Goal: Task Accomplishment & Management: Use online tool/utility

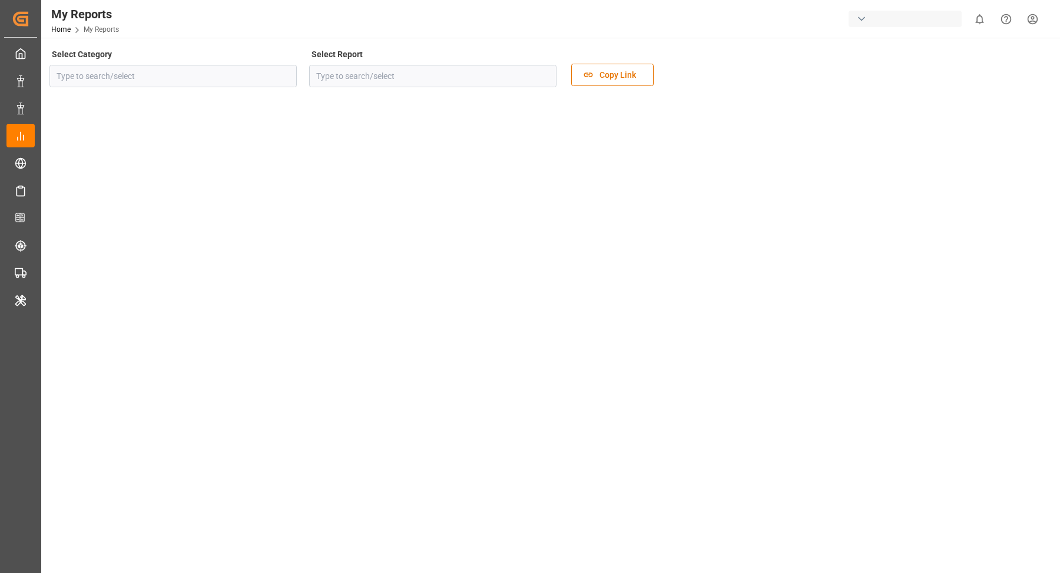
type input "Allocation"
type input "Allocation Management Standard Dashboard"
click at [938, 20] on div "Evonik Industries AG" at bounding box center [905, 19] width 113 height 17
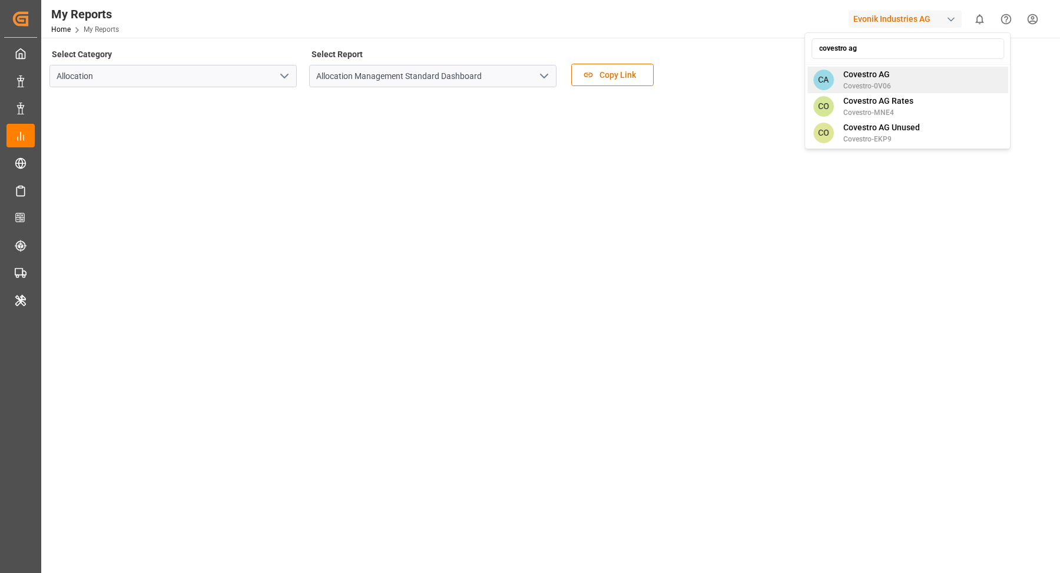
type input "covestro ag"
click at [859, 71] on span "Covestro AG" at bounding box center [868, 74] width 48 height 12
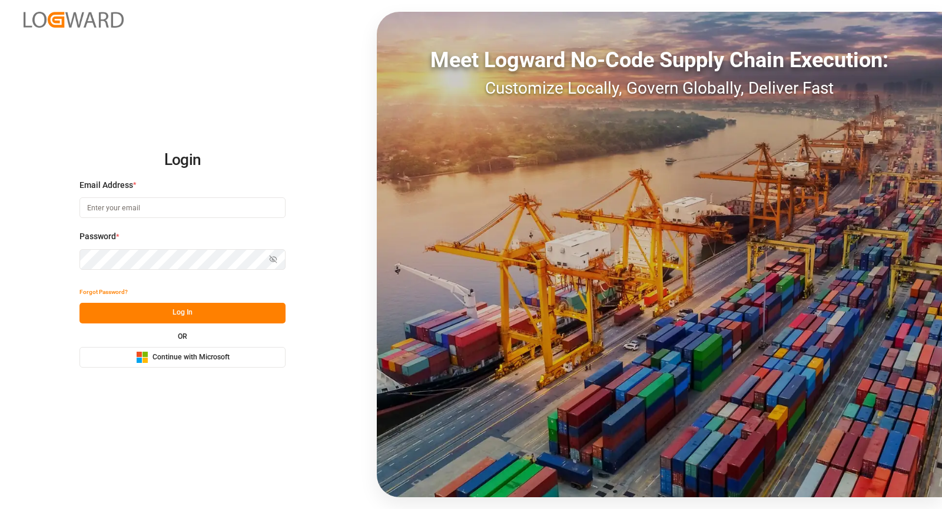
click at [242, 360] on button "Microsoft Logo Continue with Microsoft" at bounding box center [183, 357] width 206 height 21
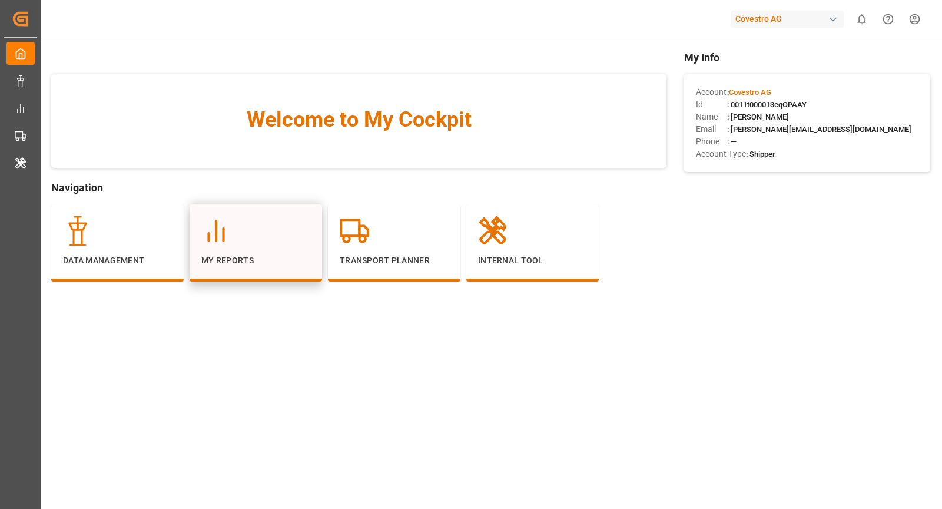
click at [193, 247] on div "My Reports" at bounding box center [256, 242] width 133 height 77
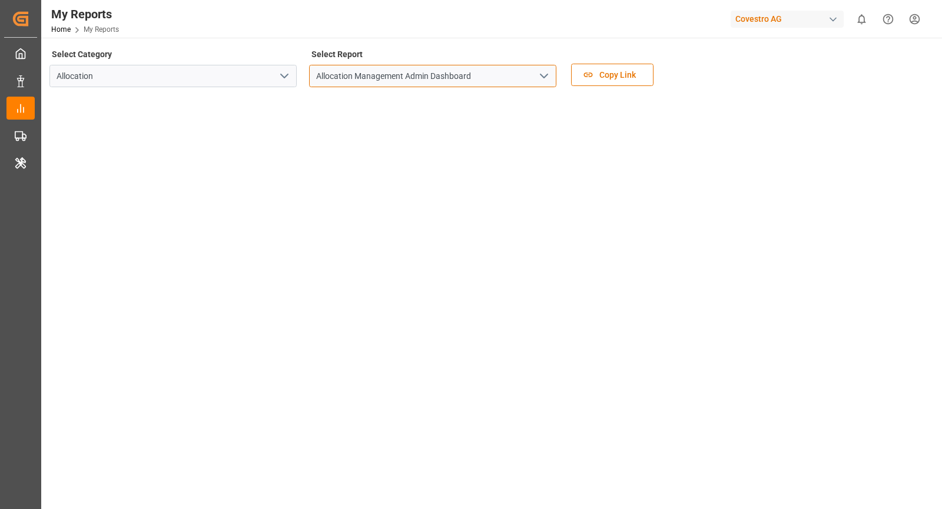
click at [532, 81] on input "Allocation Management Admin Dashboard" at bounding box center [432, 76] width 247 height 22
click at [547, 77] on icon "open menu" at bounding box center [544, 76] width 14 height 14
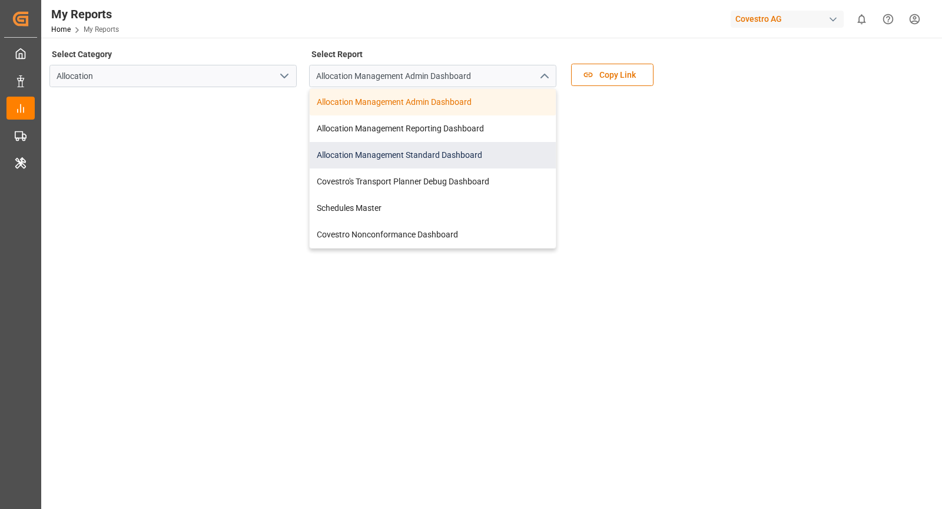
click at [477, 163] on div "Allocation Management Standard Dashboard" at bounding box center [433, 155] width 246 height 27
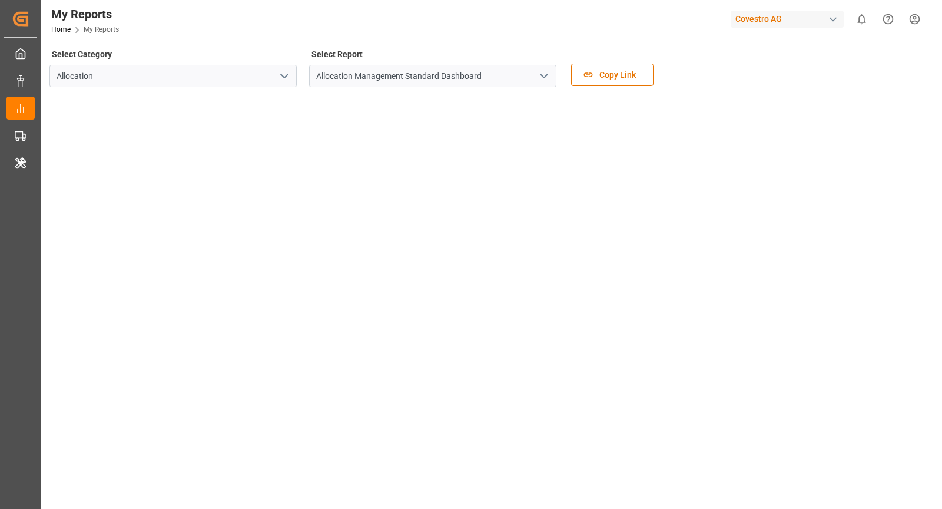
click at [666, 230] on tableau-viz at bounding box center [491, 273] width 880 height 353
click at [828, 20] on div "button" at bounding box center [834, 20] width 12 height 12
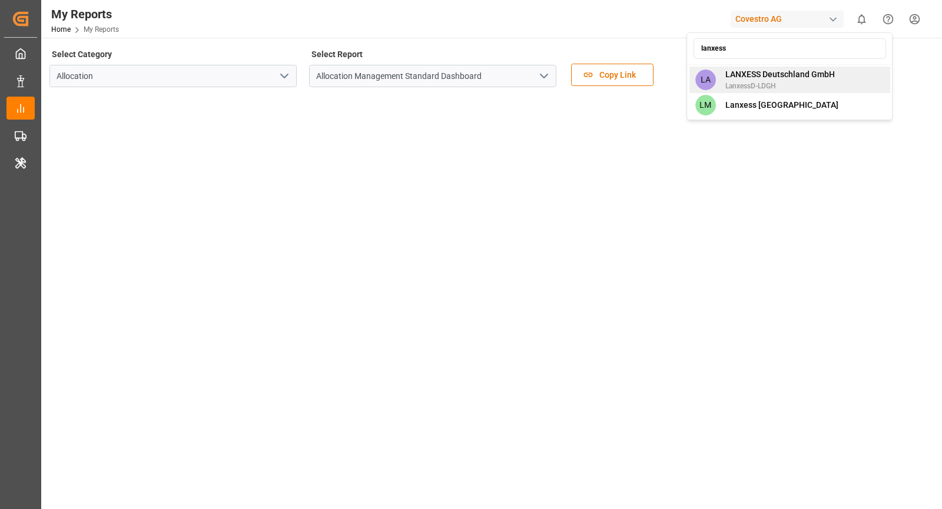
type input "lanxess"
click at [812, 83] on span "LanxessD-LDGH" at bounding box center [781, 86] width 110 height 11
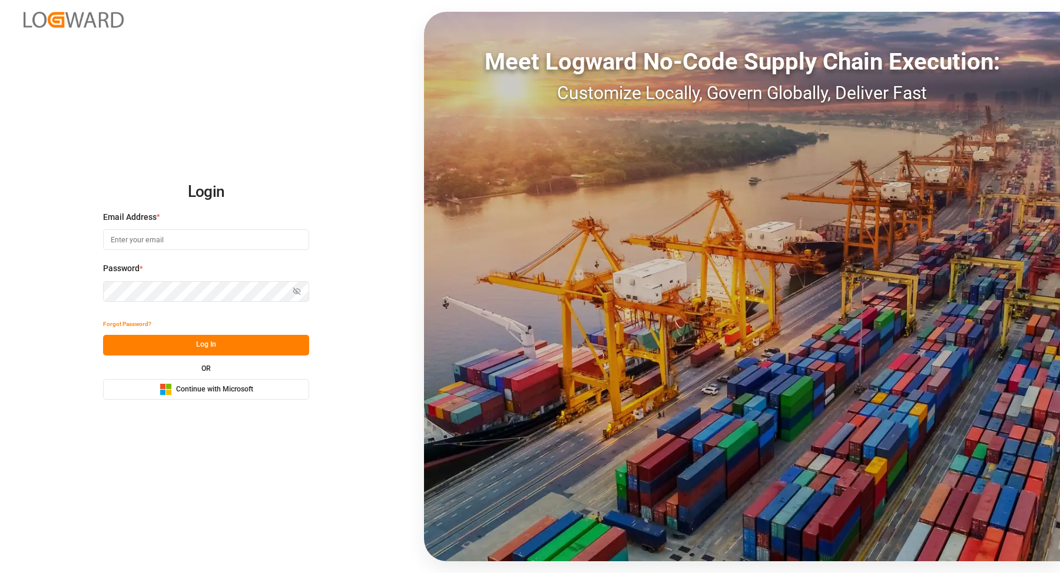
click at [234, 391] on span "Continue with Microsoft" at bounding box center [214, 389] width 77 height 11
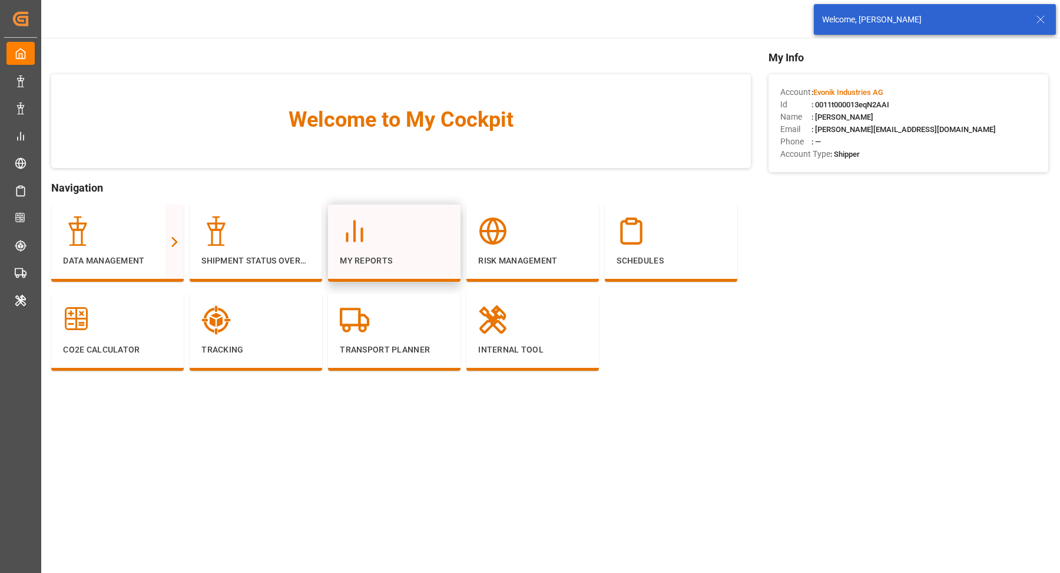
click at [388, 215] on div "My Reports" at bounding box center [394, 242] width 133 height 77
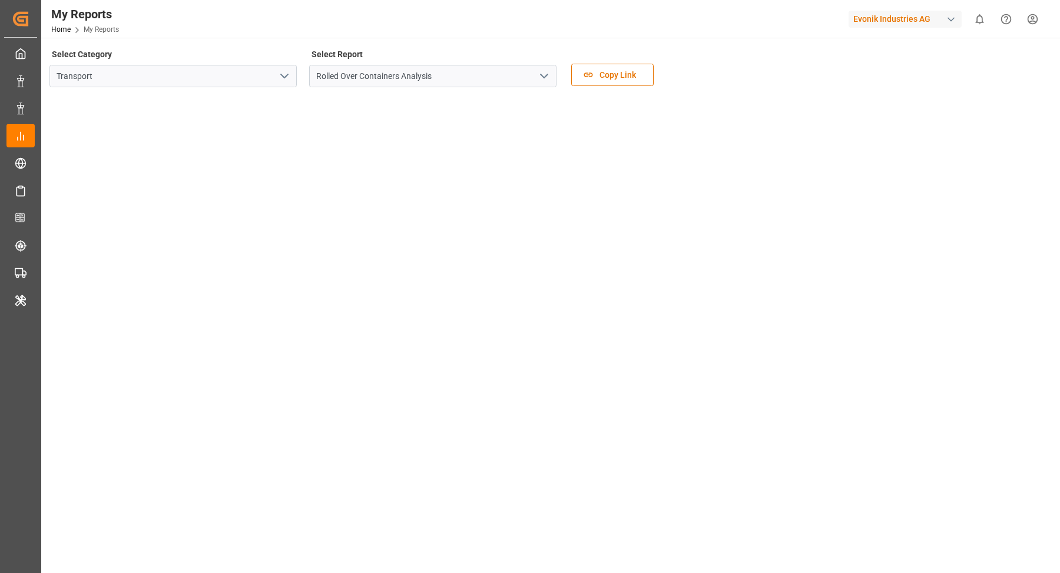
click at [286, 75] on polyline "open menu" at bounding box center [284, 76] width 7 height 4
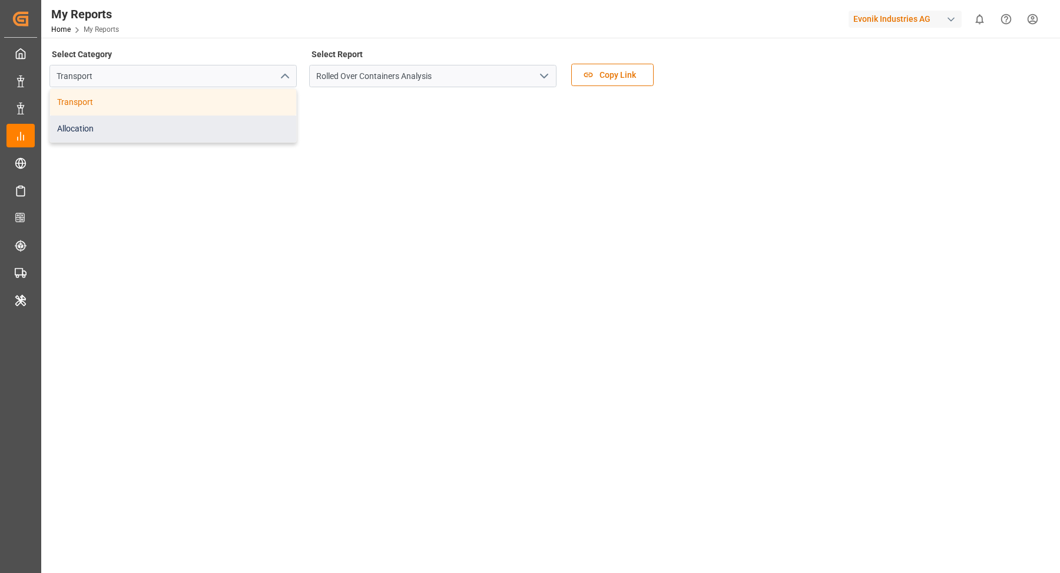
click at [180, 120] on div "Allocation" at bounding box center [173, 128] width 246 height 27
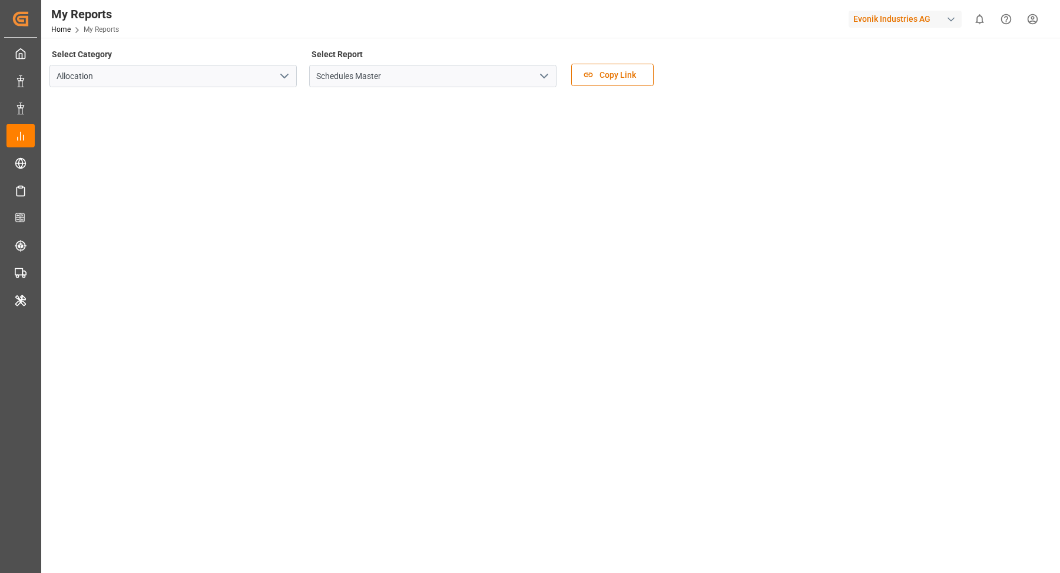
click at [547, 73] on icon "open menu" at bounding box center [544, 76] width 14 height 14
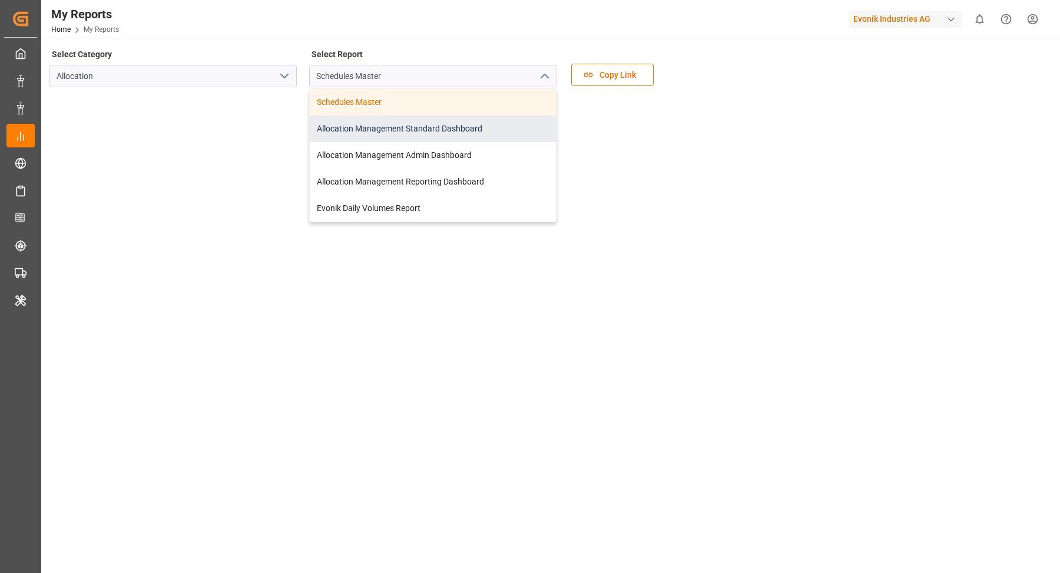
click at [483, 129] on div "Allocation Management Standard Dashboard" at bounding box center [433, 128] width 246 height 27
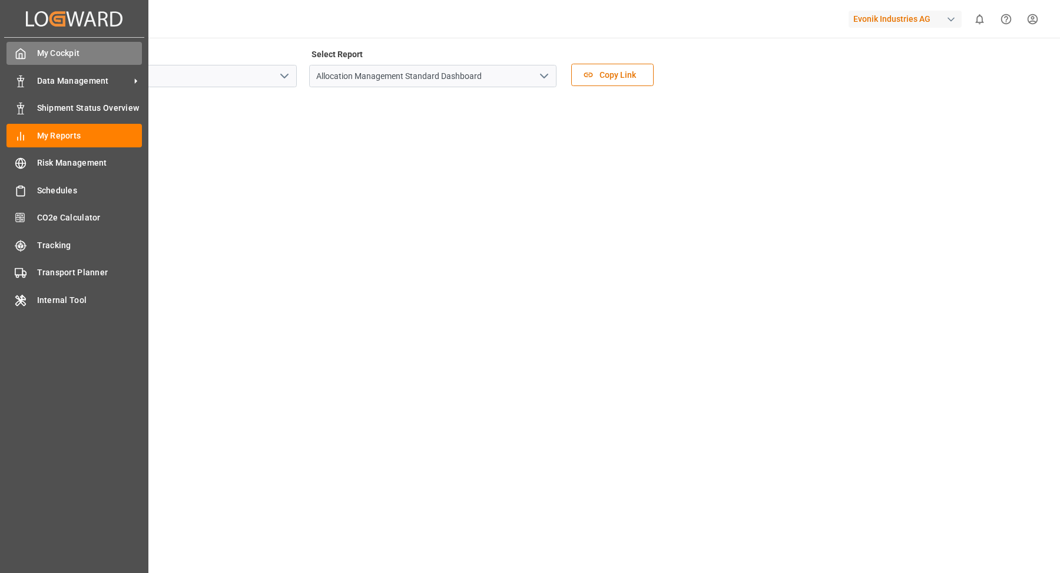
click at [19, 54] on icon at bounding box center [21, 54] width 12 height 12
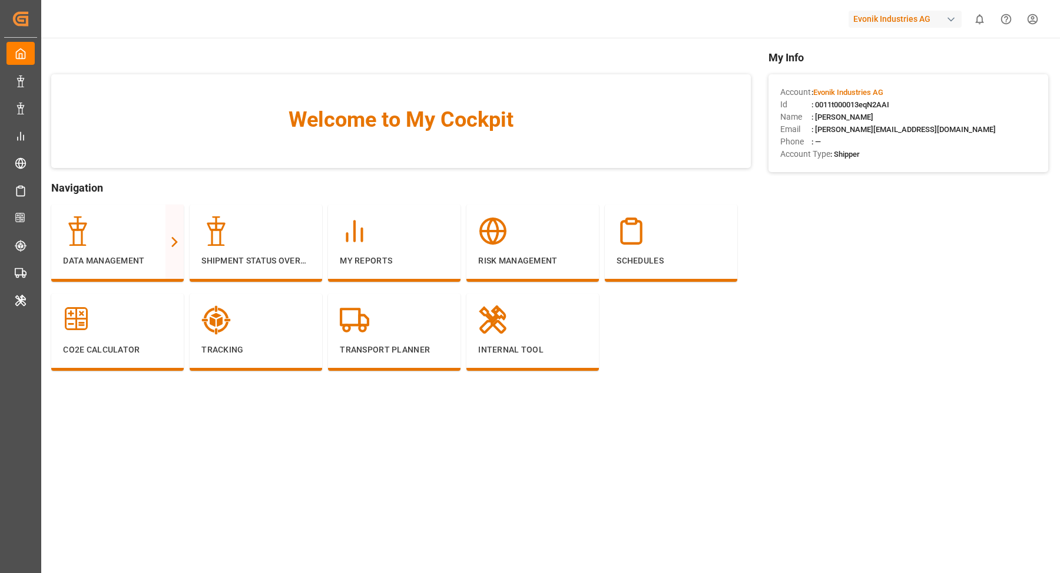
click at [884, 105] on span ": 0011t000013eqN2AAI" at bounding box center [851, 104] width 78 height 9
click at [883, 105] on span ": 0011t000013eqN2AAI" at bounding box center [851, 104] width 78 height 9
copy span "0011t000013eqN2AAI"
click at [553, 350] on p "Internal Tool" at bounding box center [532, 349] width 109 height 12
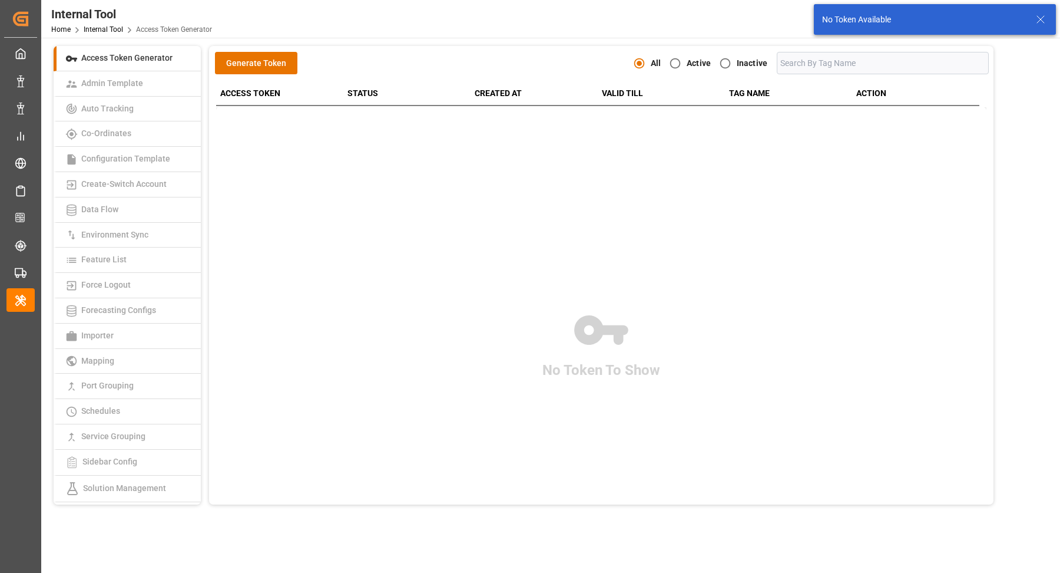
scroll to position [168, 0]
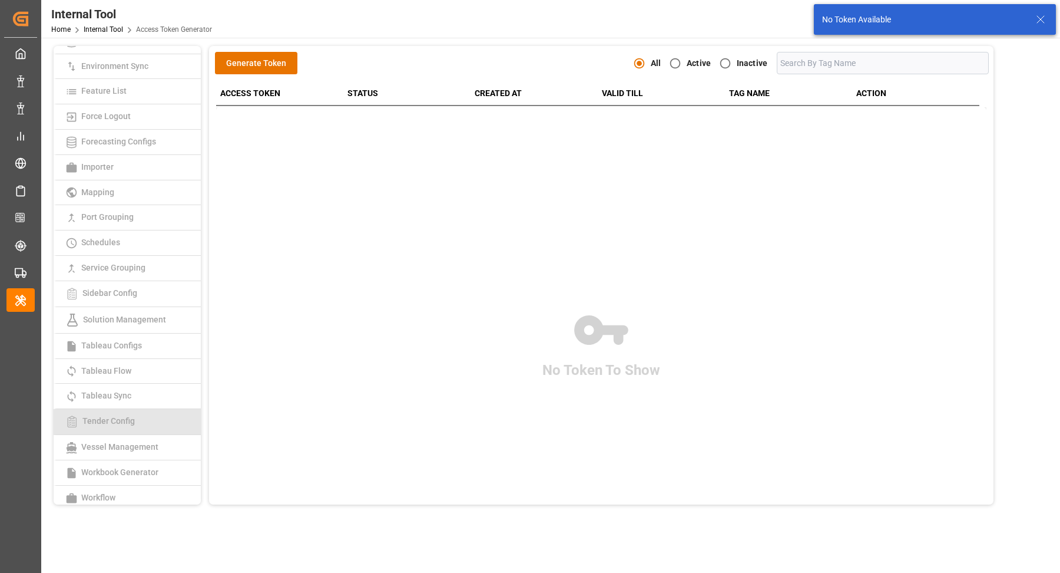
click at [124, 416] on span "Tender Config" at bounding box center [108, 420] width 59 height 9
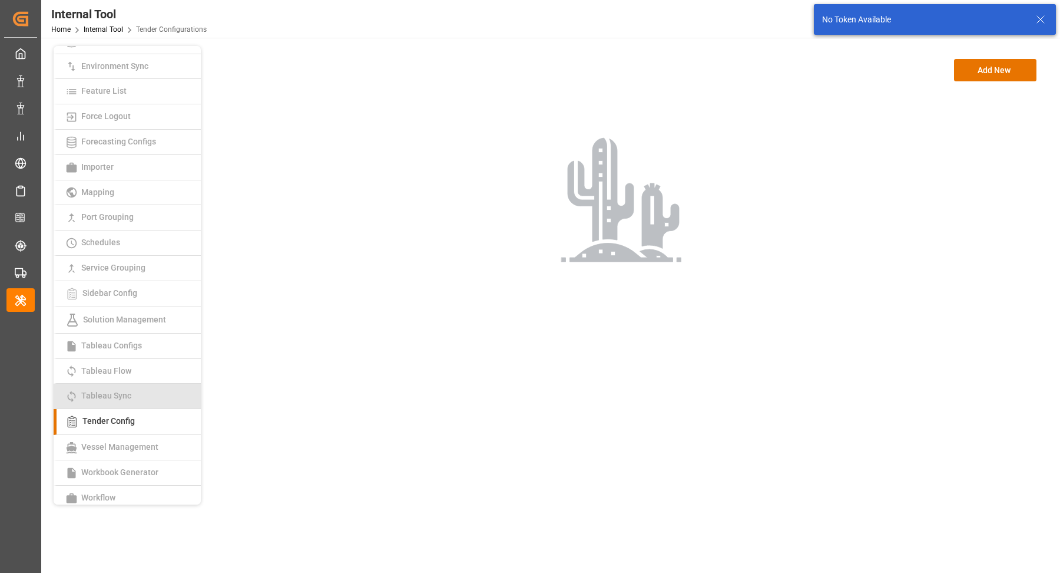
click at [136, 391] on link "Tableau Sync" at bounding box center [127, 395] width 147 height 25
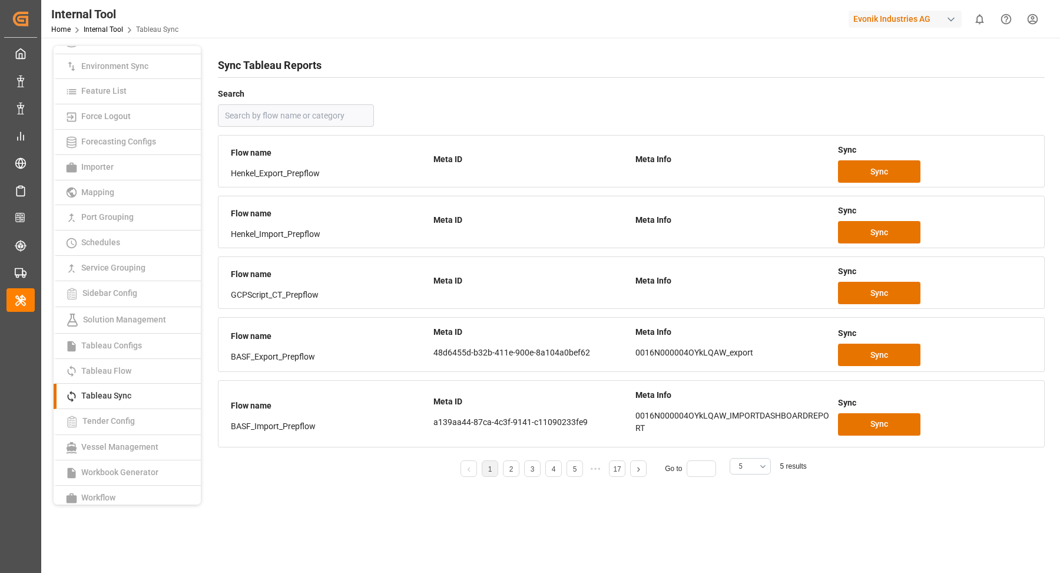
click at [793, 462] on span "5 results" at bounding box center [793, 466] width 27 height 8
click at [736, 465] on button "5" at bounding box center [750, 466] width 41 height 16
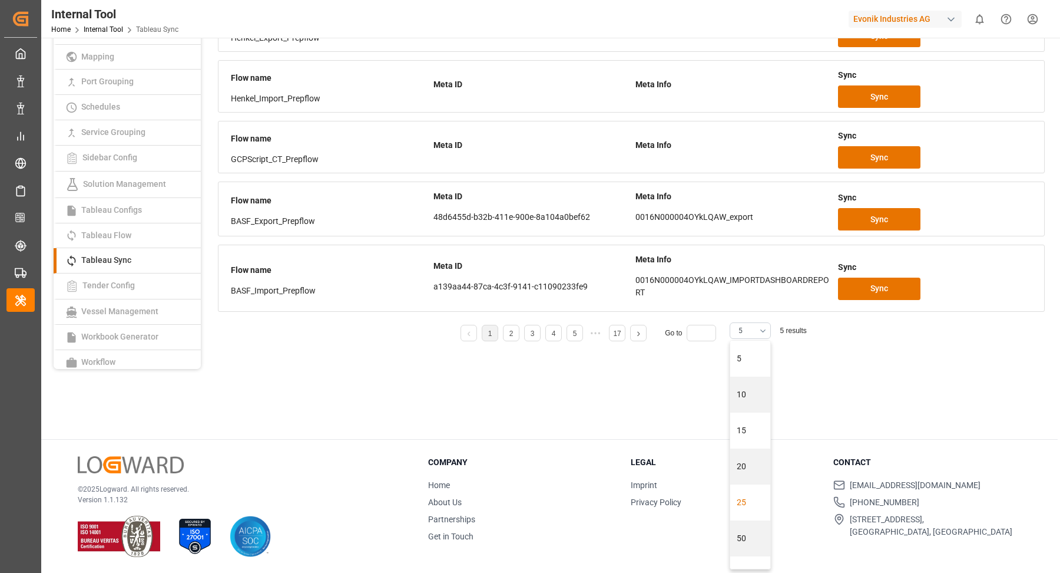
click at [750, 502] on div "25" at bounding box center [750, 502] width 40 height 36
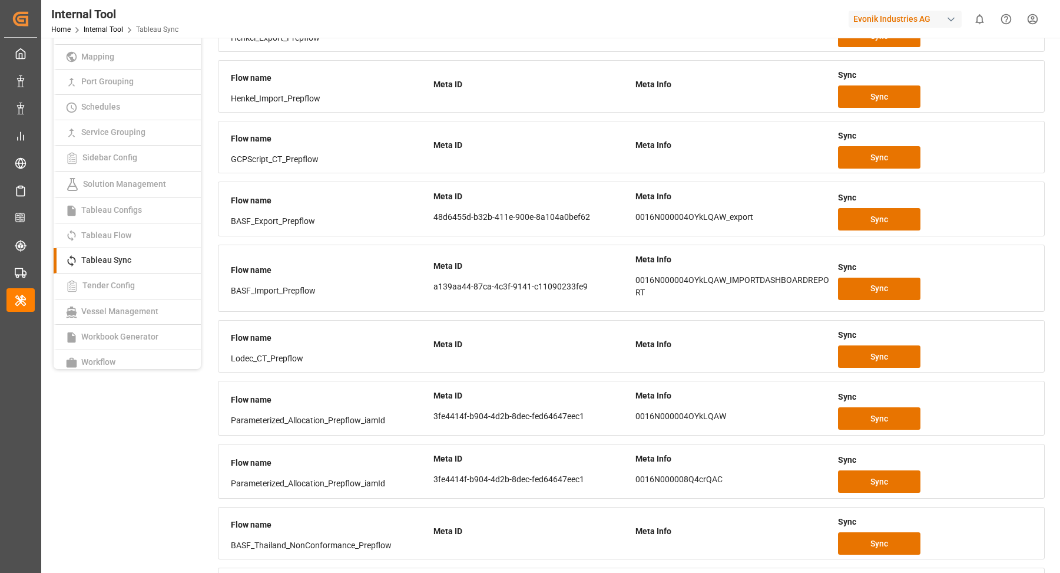
scroll to position [626, 0]
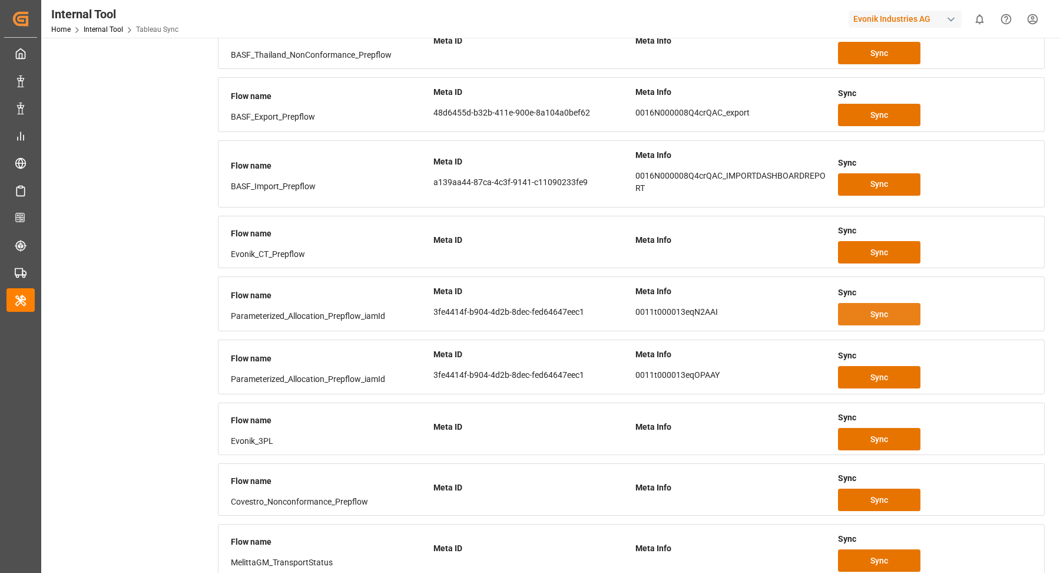
click at [887, 308] on span "Sync" at bounding box center [880, 314] width 18 height 12
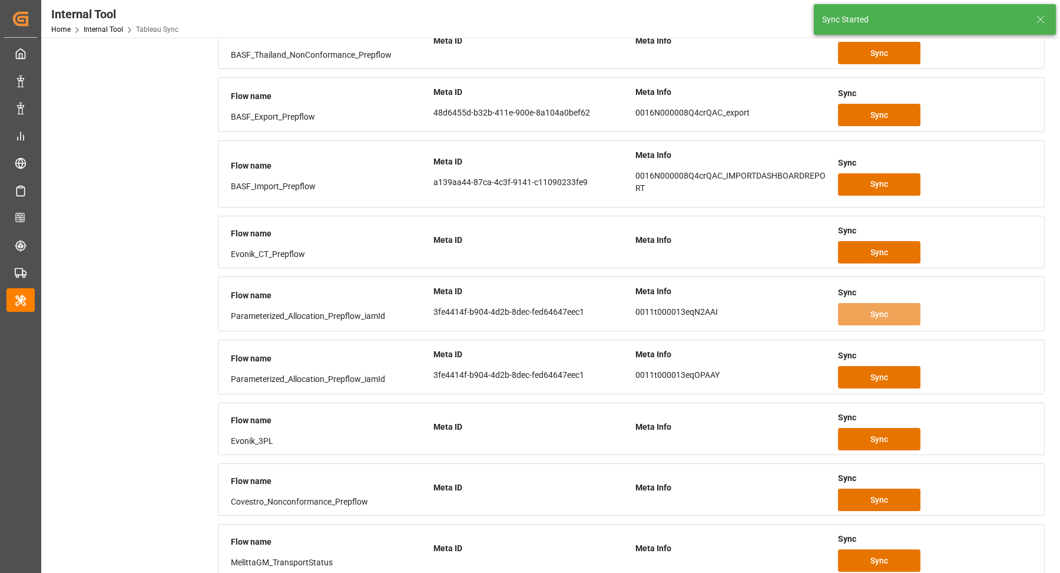
drag, startPoint x: 1007, startPoint y: 112, endPoint x: 1006, endPoint y: 105, distance: 7.1
click at [1007, 106] on div "Sync" at bounding box center [935, 115] width 194 height 22
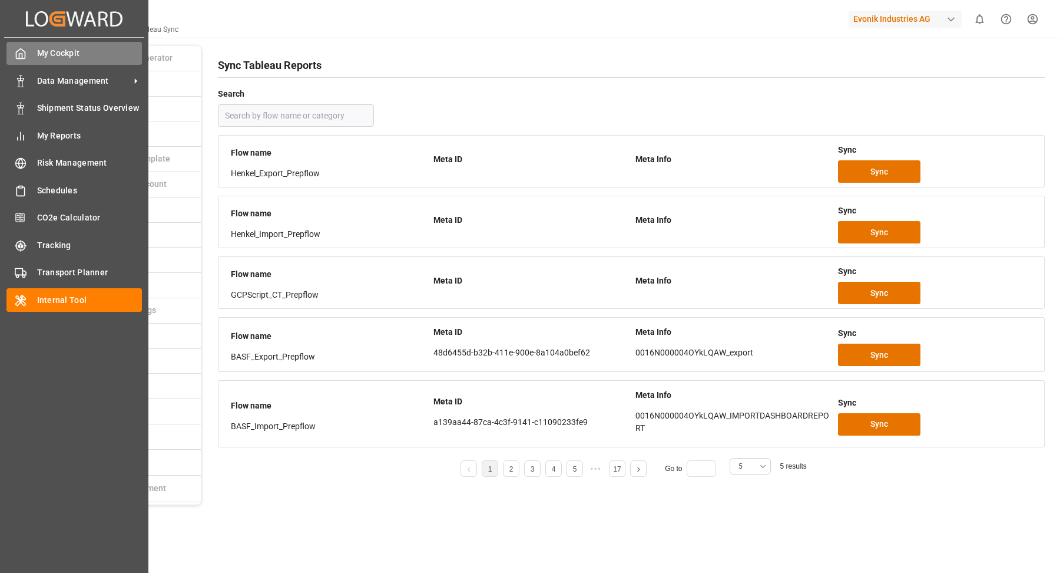
click at [28, 56] on div "My Cockpit My Cockpit" at bounding box center [73, 53] width 135 height 23
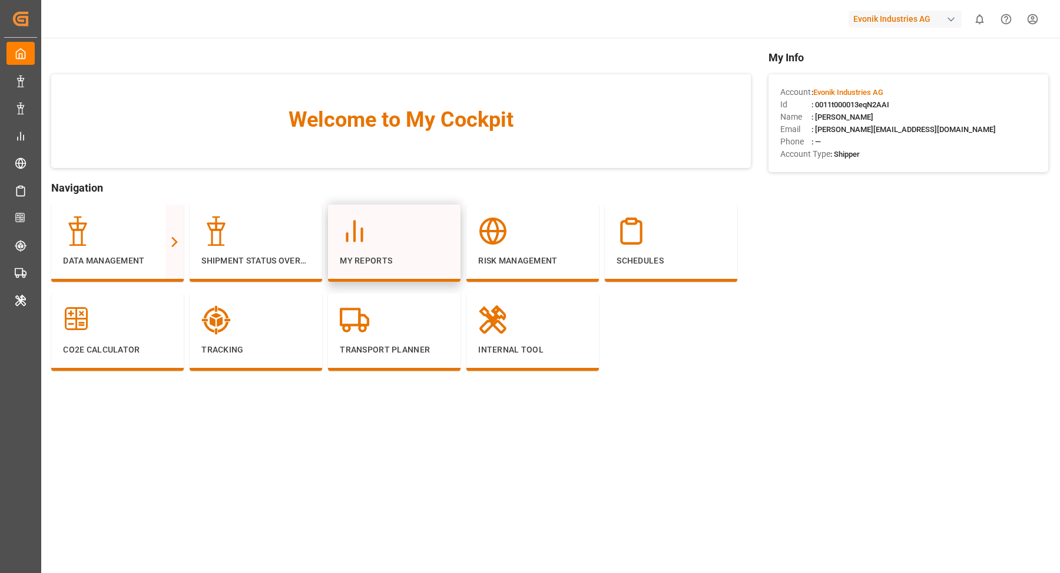
click at [406, 243] on div at bounding box center [394, 230] width 109 height 29
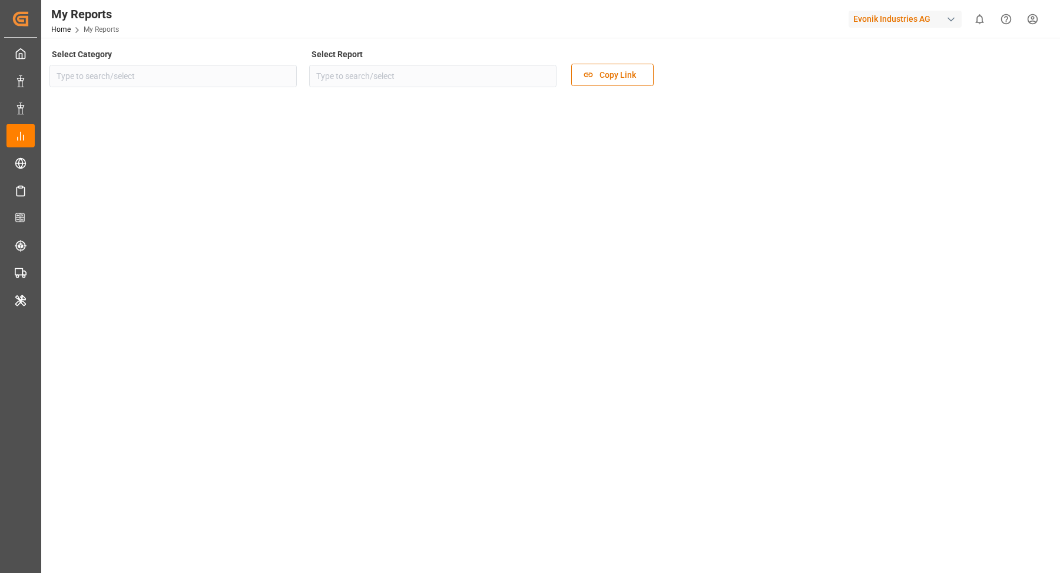
type input "Transport"
type input "Rolled Over Containers Analysis"
click at [292, 75] on icon "open menu" at bounding box center [284, 76] width 14 height 14
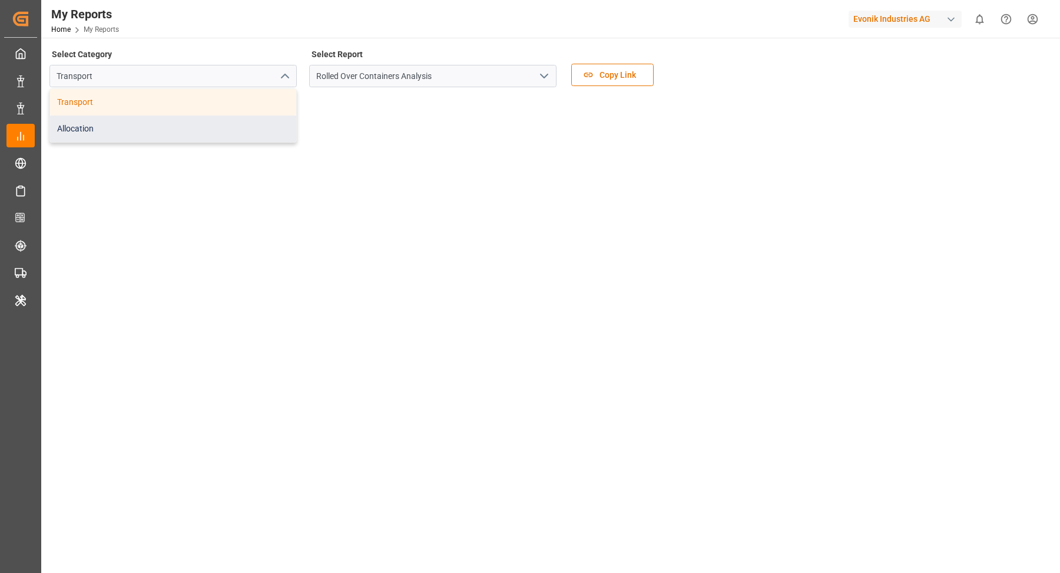
click at [114, 126] on div "Allocation" at bounding box center [173, 128] width 246 height 27
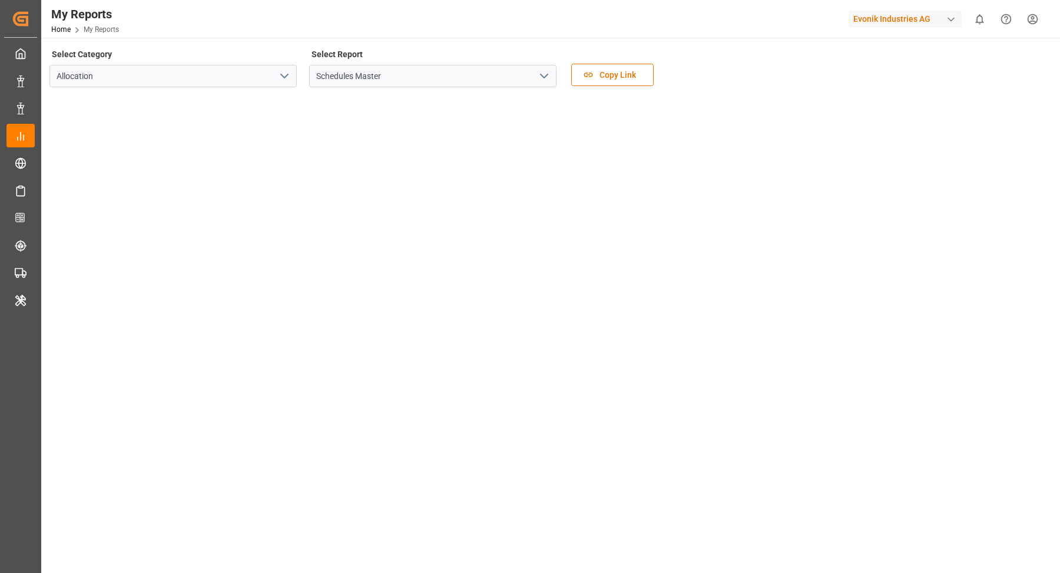
click at [280, 77] on icon "open menu" at bounding box center [284, 76] width 14 height 14
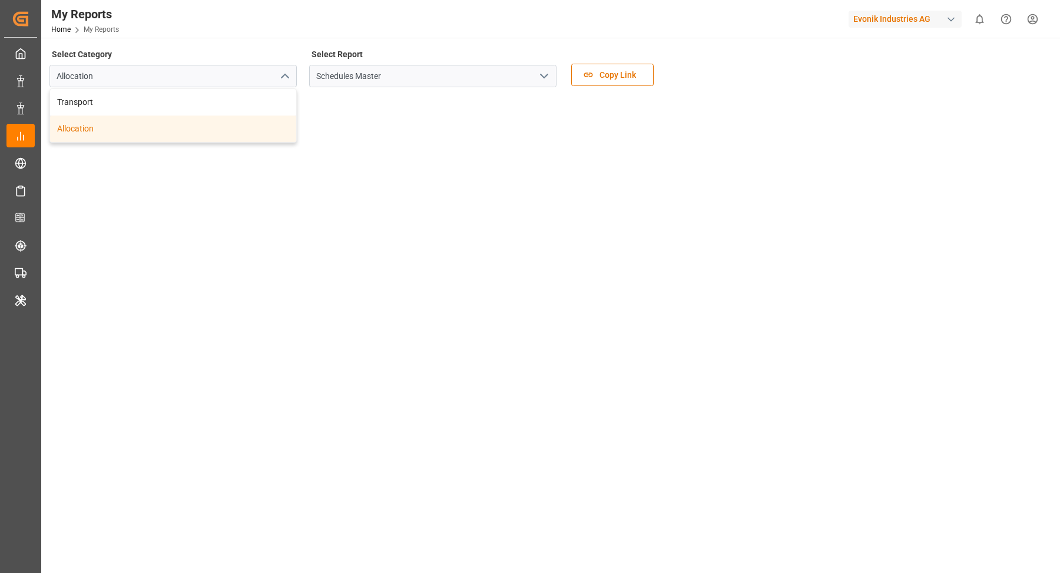
click at [166, 130] on div "Allocation" at bounding box center [173, 128] width 246 height 27
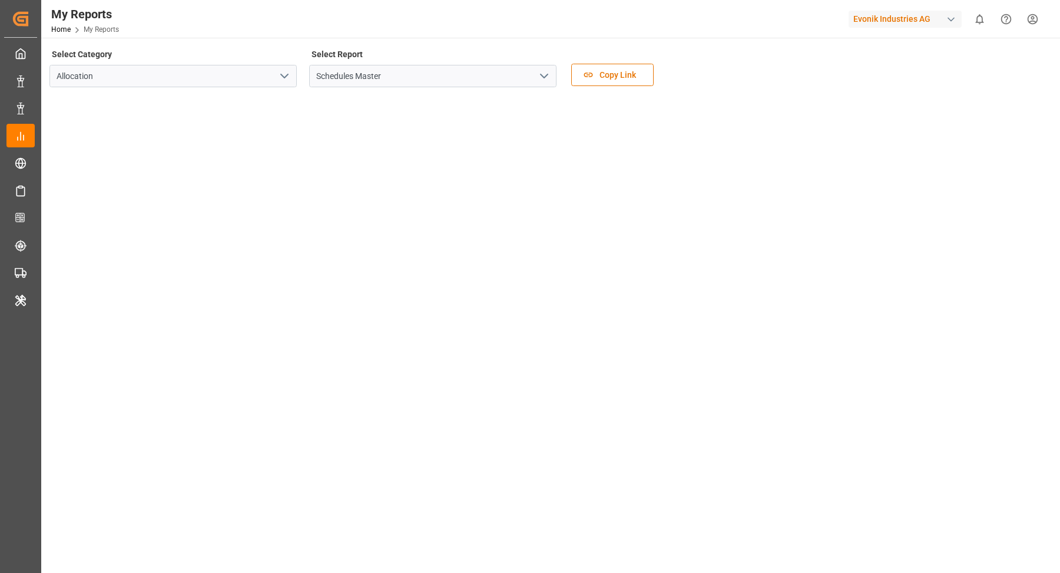
click at [544, 75] on icon "open menu" at bounding box center [544, 76] width 14 height 14
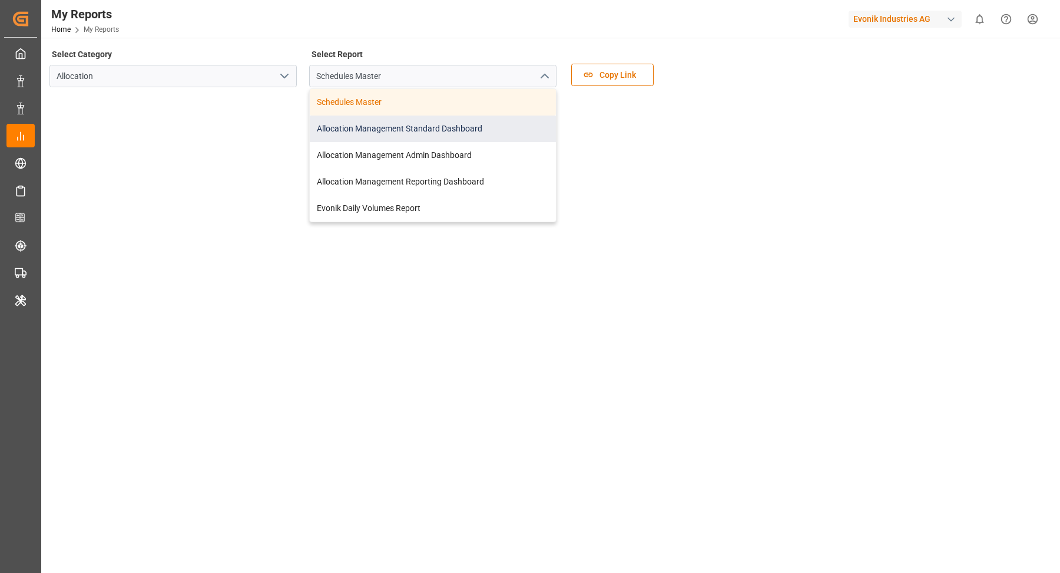
click at [444, 129] on div "Allocation Management Standard Dashboard" at bounding box center [433, 128] width 246 height 27
